Goal: Information Seeking & Learning: Find specific fact

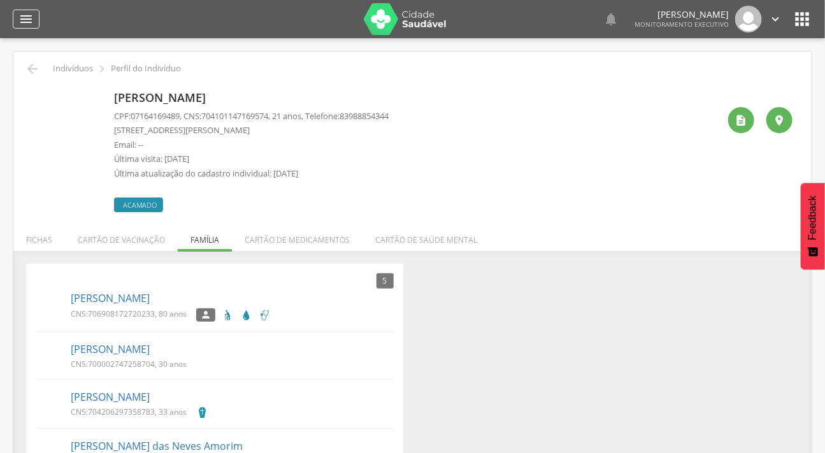
click at [22, 21] on icon "" at bounding box center [25, 18] width 15 height 15
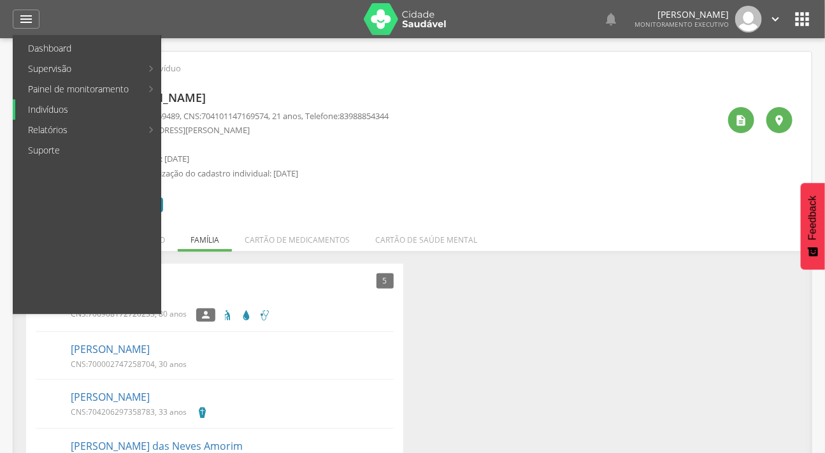
click at [52, 102] on link "Indivíduos" at bounding box center [87, 109] width 145 height 20
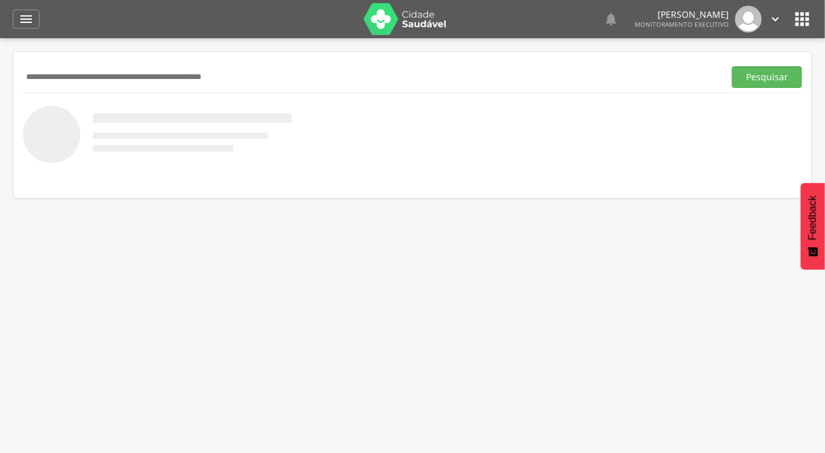
click at [76, 75] on input "text" at bounding box center [371, 77] width 696 height 22
type input "********"
click at [732, 66] on button "Pesquisar" at bounding box center [767, 77] width 70 height 22
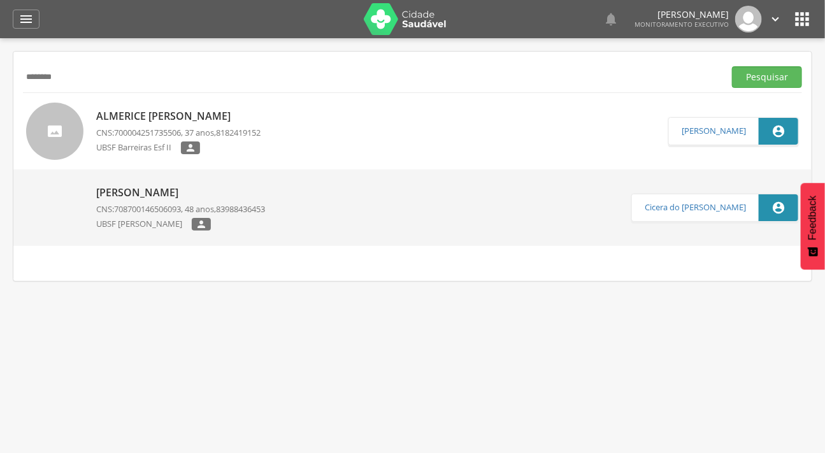
click at [96, 118] on p "Almerice Alcantara da Silva" at bounding box center [178, 116] width 164 height 15
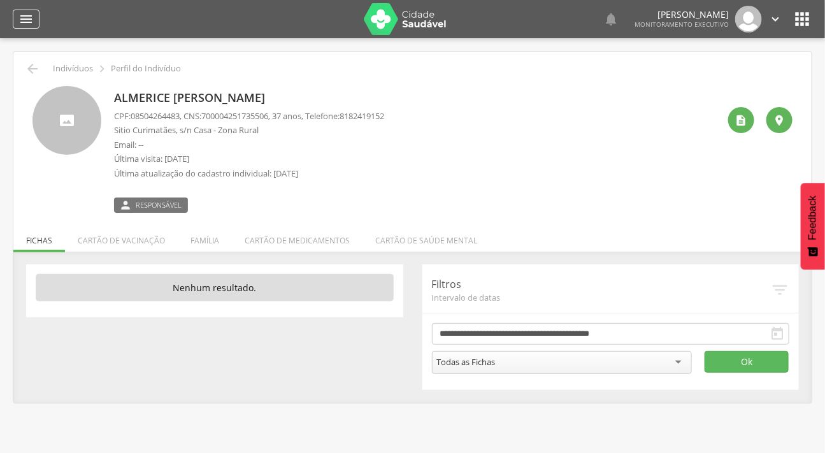
click at [23, 12] on icon "" at bounding box center [25, 18] width 15 height 15
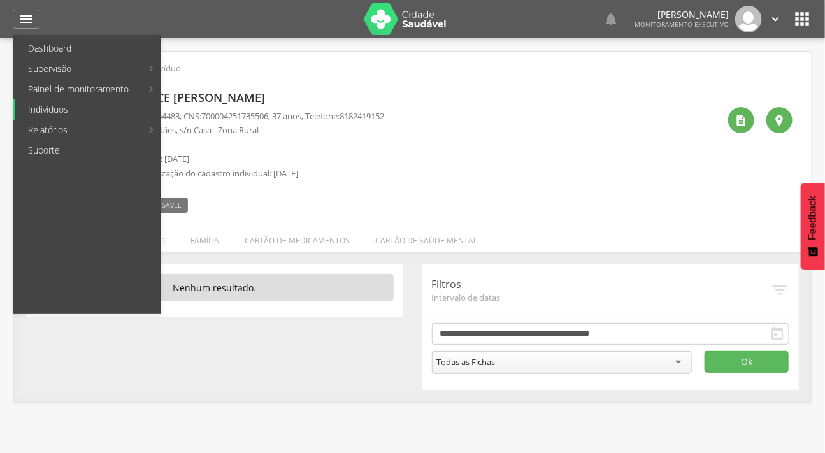
click at [59, 113] on link "Indivíduos" at bounding box center [87, 109] width 145 height 20
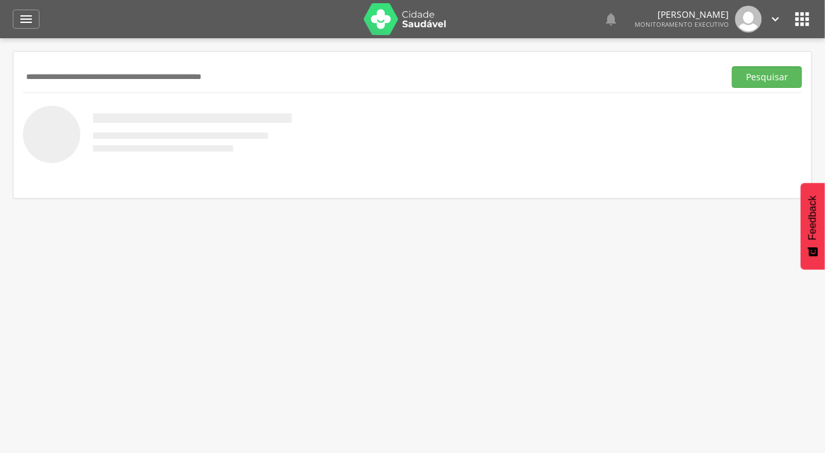
click at [61, 82] on input "text" at bounding box center [371, 77] width 696 height 22
click at [732, 66] on button "Pesquisar" at bounding box center [767, 77] width 70 height 22
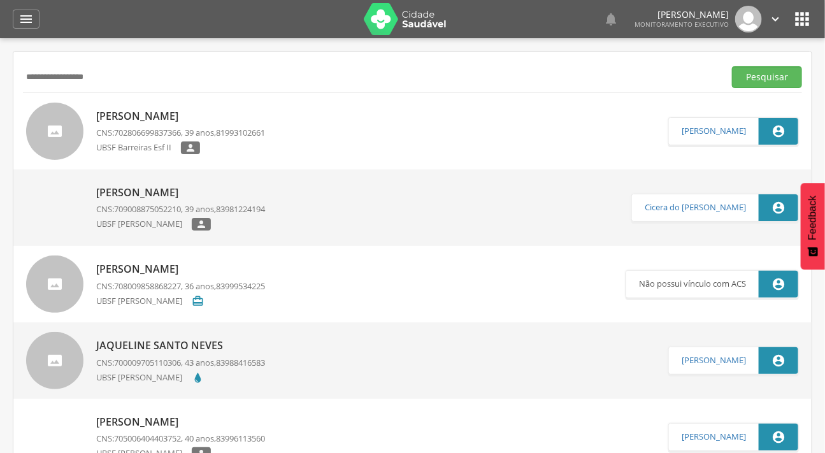
drag, startPoint x: 106, startPoint y: 73, endPoint x: 72, endPoint y: 77, distance: 34.1
click at [72, 77] on input "**********" at bounding box center [371, 77] width 696 height 22
click at [121, 73] on input "**********" at bounding box center [371, 77] width 696 height 22
type input "*"
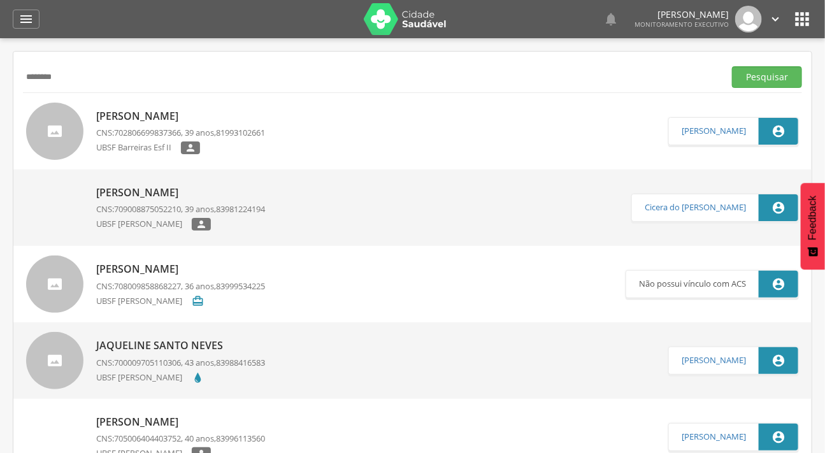
type input "*******"
click at [732, 66] on button "Pesquisar" at bounding box center [767, 77] width 70 height 22
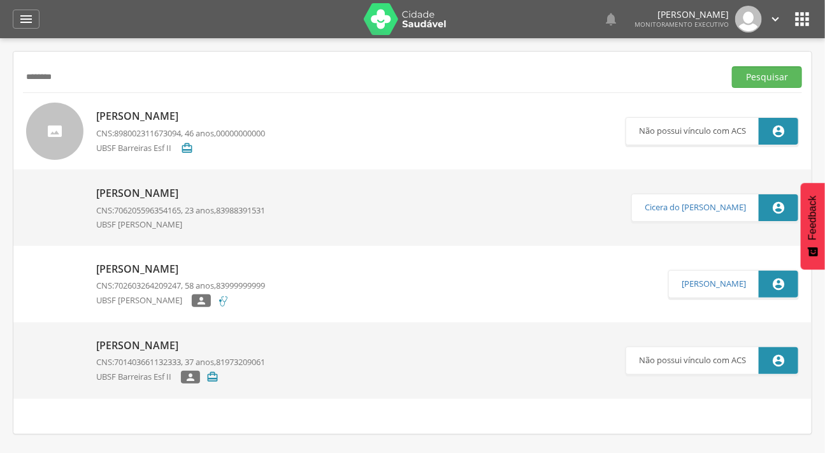
click at [70, 186] on img at bounding box center [54, 186] width 57 height 0
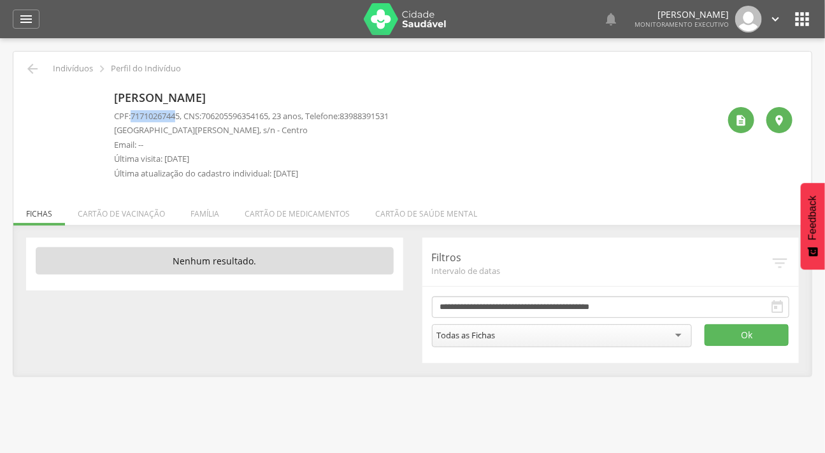
drag, startPoint x: 182, startPoint y: 118, endPoint x: 131, endPoint y: 115, distance: 51.1
click at [131, 115] on p "CPF: 71710267445 , CNS: 706205596354165 , 23 anos, Telefone: 83988391531" at bounding box center [251, 116] width 275 height 12
copy p "7171026744"
drag, startPoint x: 279, startPoint y: 117, endPoint x: 210, endPoint y: 118, distance: 69.5
click at [210, 118] on span "706205596354165" at bounding box center [234, 115] width 67 height 11
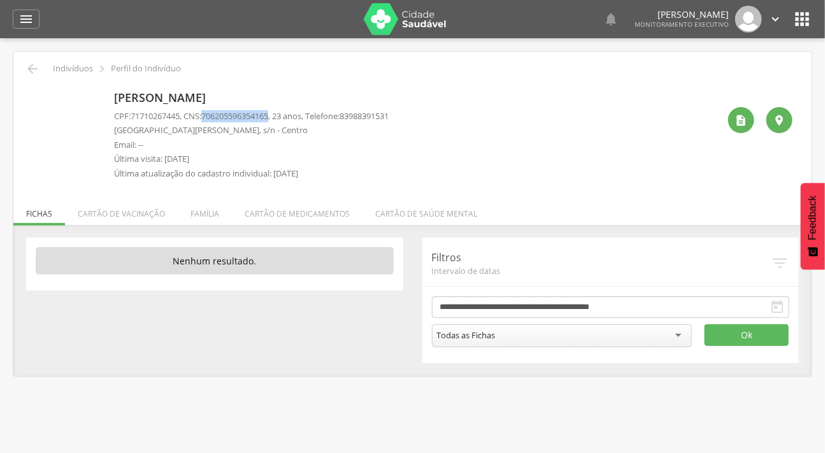
copy span "706205596354165"
drag, startPoint x: 229, startPoint y: 130, endPoint x: 115, endPoint y: 132, distance: 114.1
click at [115, 132] on p "Rua José Clemente de Queiroz, s/n - Centro" at bounding box center [251, 130] width 275 height 12
copy p "Rua José Clemente de Queiroz"
click at [27, 25] on icon "" at bounding box center [25, 18] width 15 height 15
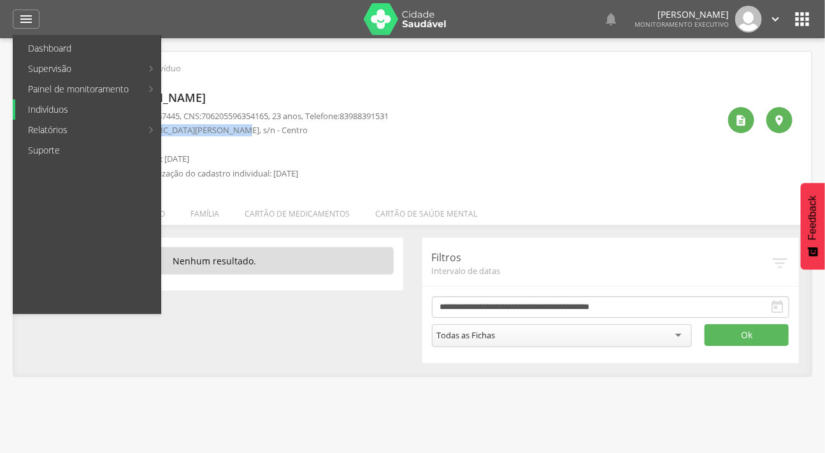
click at [48, 113] on link "Indivíduos" at bounding box center [87, 109] width 145 height 20
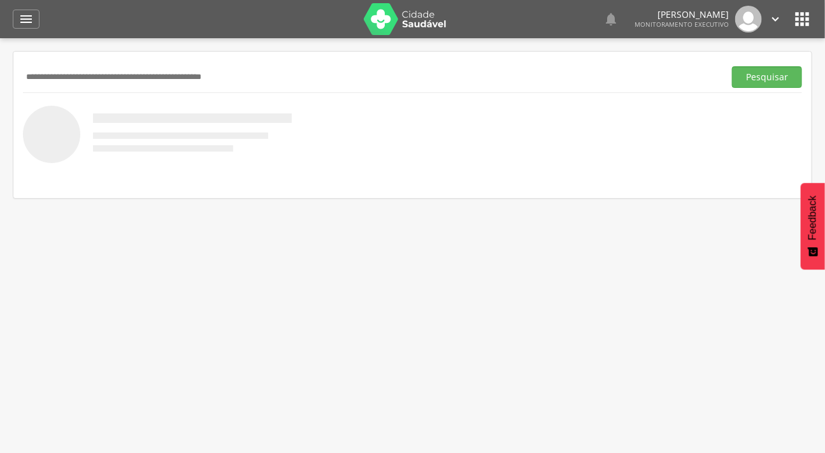
click at [57, 83] on input "text" at bounding box center [371, 77] width 696 height 22
type input "**********"
click at [732, 66] on button "Pesquisar" at bounding box center [767, 77] width 70 height 22
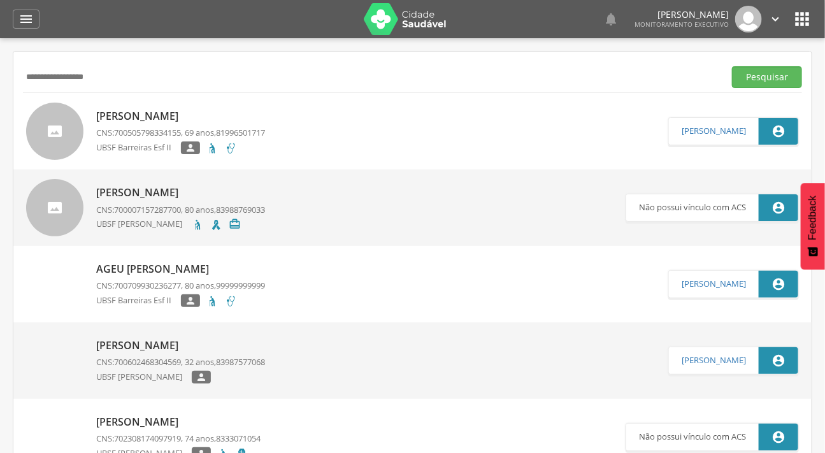
click at [103, 109] on p "Antonio Esmeraldo da Silva" at bounding box center [180, 116] width 169 height 15
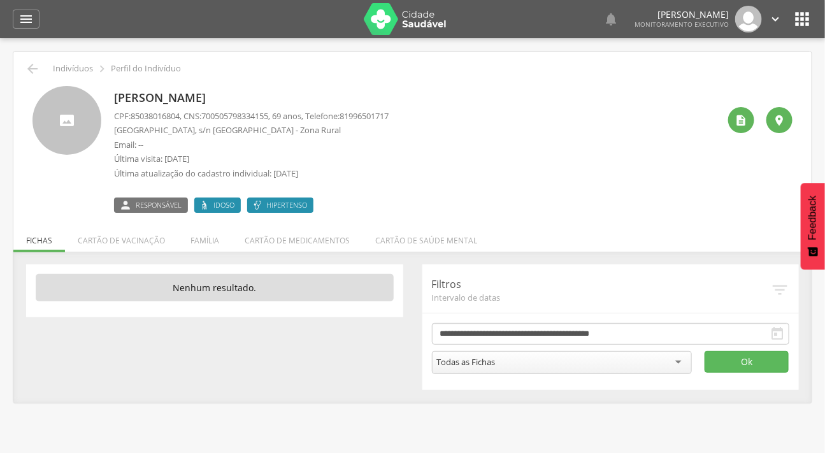
click at [12, 21] on header " Dashboard Supervisão Produtividade Mapa da cidade Mapa de cobertura Ranking A…" at bounding box center [412, 19] width 825 height 38
click at [28, 19] on icon "" at bounding box center [25, 18] width 15 height 15
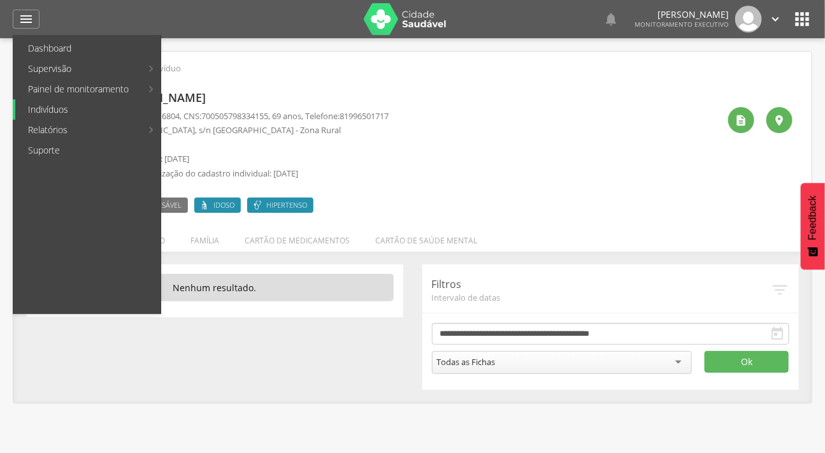
click at [41, 105] on link "Indivíduos" at bounding box center [87, 109] width 145 height 20
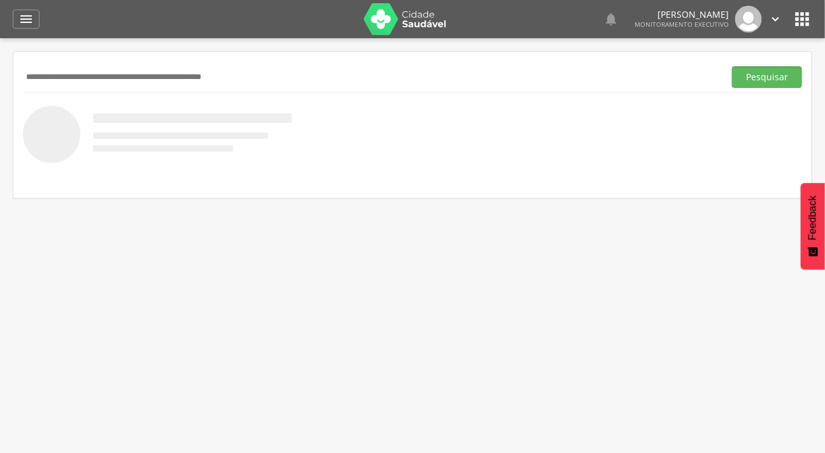
click at [52, 69] on input "text" at bounding box center [371, 77] width 696 height 22
click at [732, 66] on button "Pesquisar" at bounding box center [767, 77] width 70 height 22
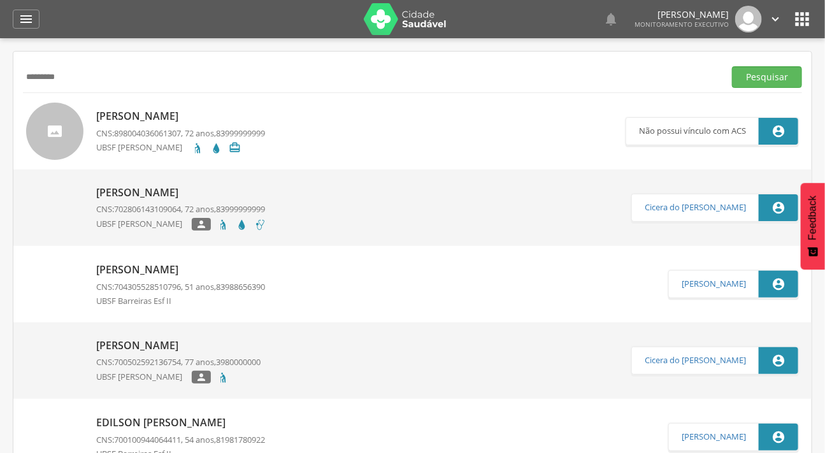
click at [52, 69] on input "********" at bounding box center [371, 77] width 696 height 22
click at [83, 70] on input "********" at bounding box center [371, 77] width 696 height 22
type input "**********"
click at [732, 66] on button "Pesquisar" at bounding box center [767, 77] width 70 height 22
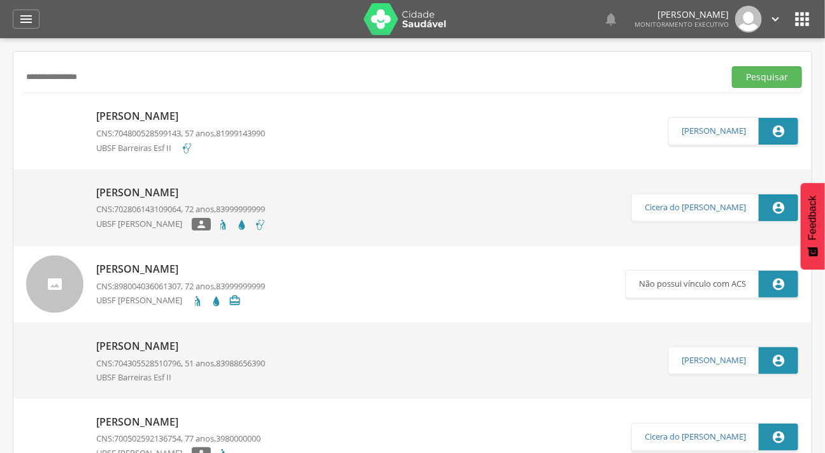
click at [66, 110] on img at bounding box center [54, 110] width 57 height 0
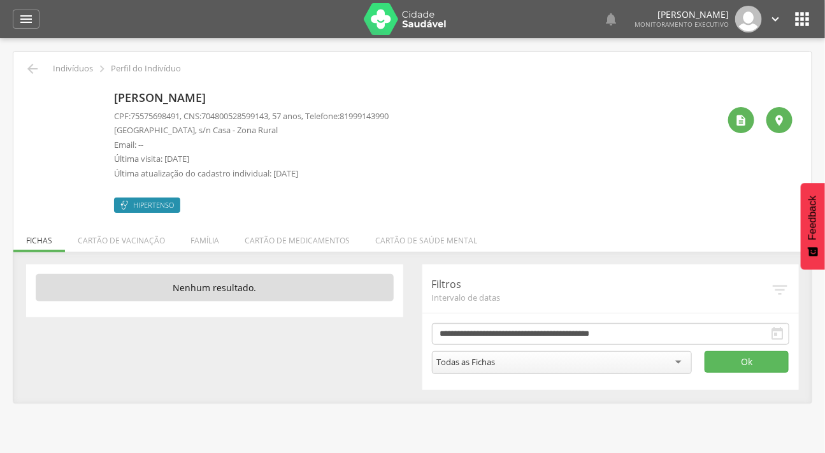
click at [528, 451] on div " Supervisão  Distritos  Ubs Coordenador: - Caraúbas / PB Intervalo de Tempo …" at bounding box center [412, 264] width 825 height 453
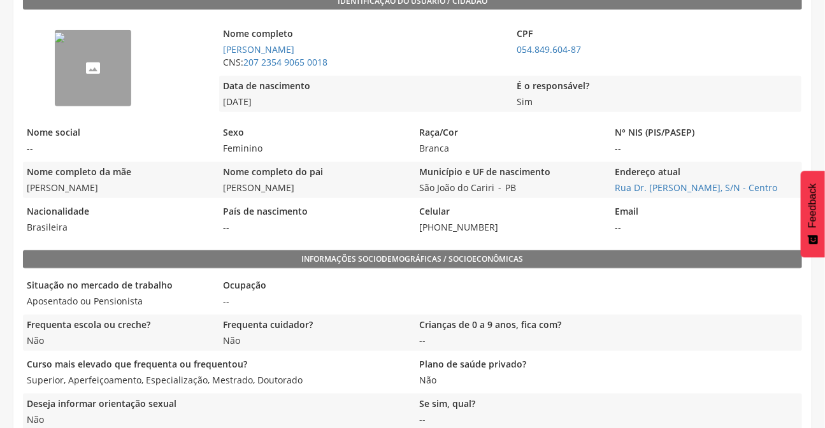
scroll to position [289, 0]
